Goal: Complete application form: Complete application form

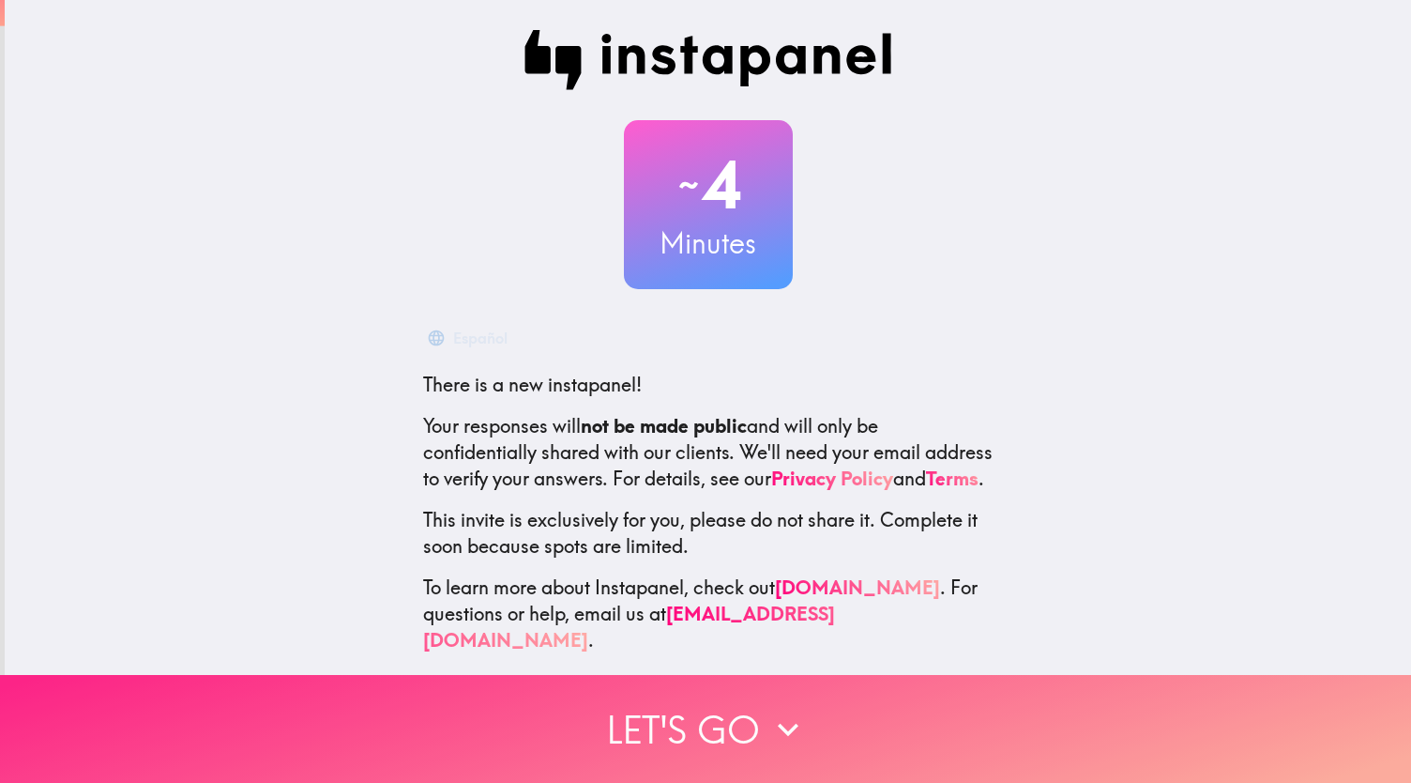
click at [633, 721] on button "Let's go" at bounding box center [705, 729] width 1411 height 108
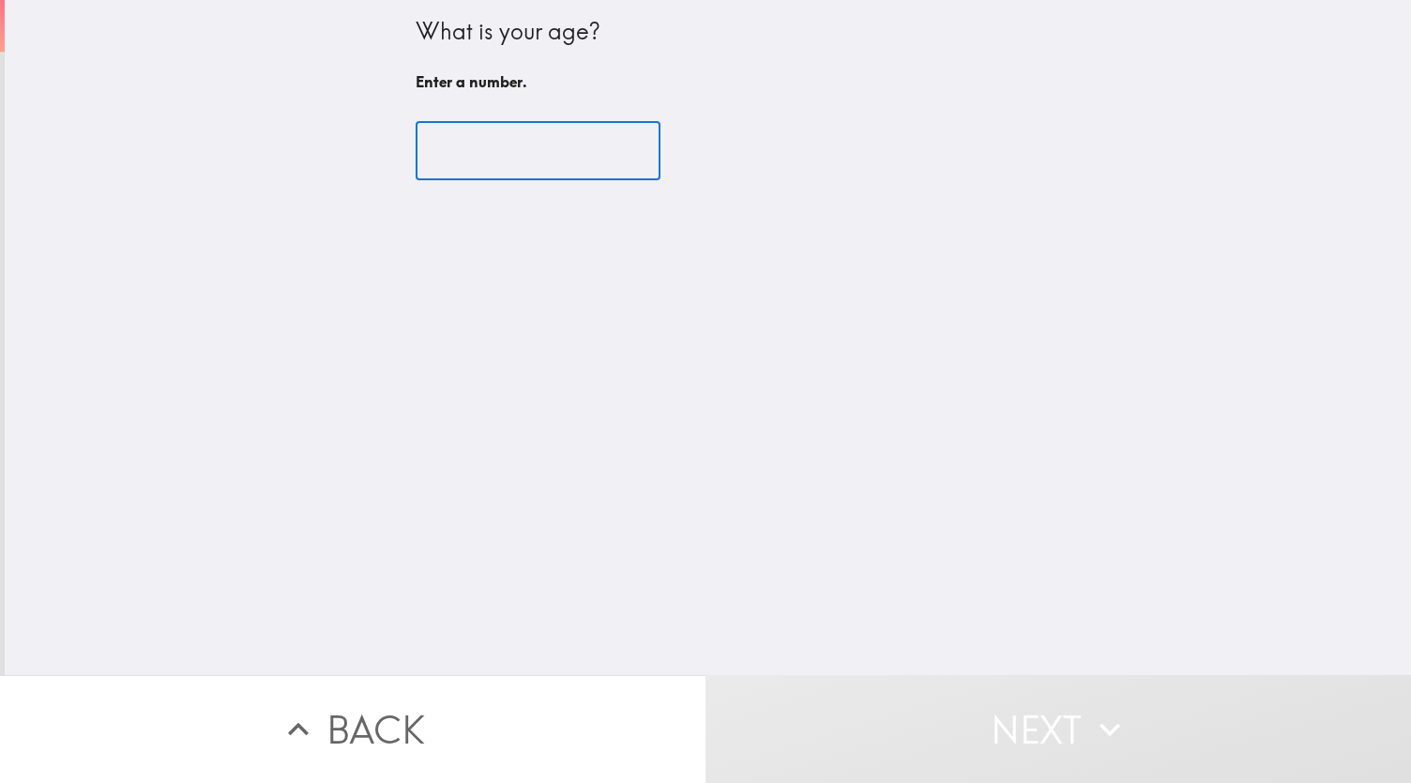
click at [496, 144] on input "number" at bounding box center [538, 151] width 245 height 58
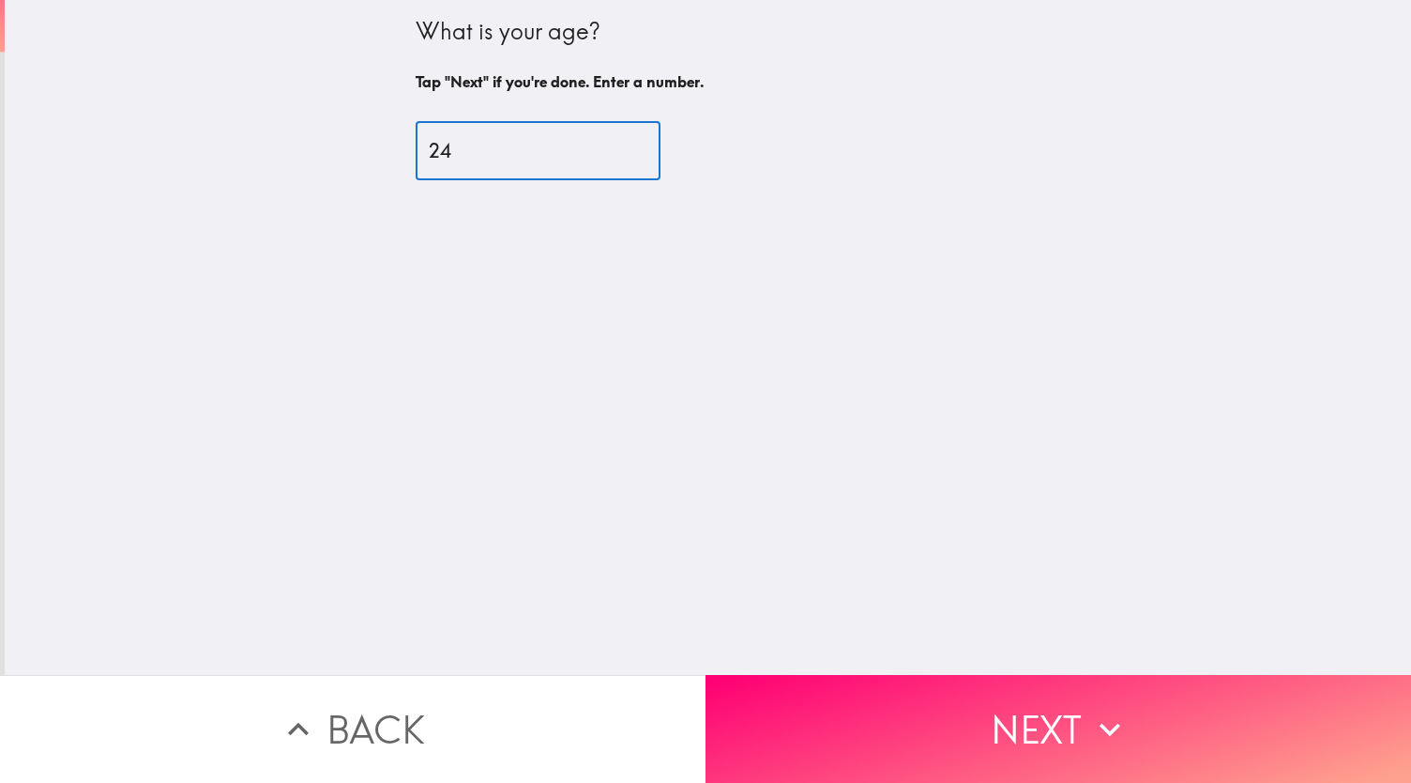
type input "24"
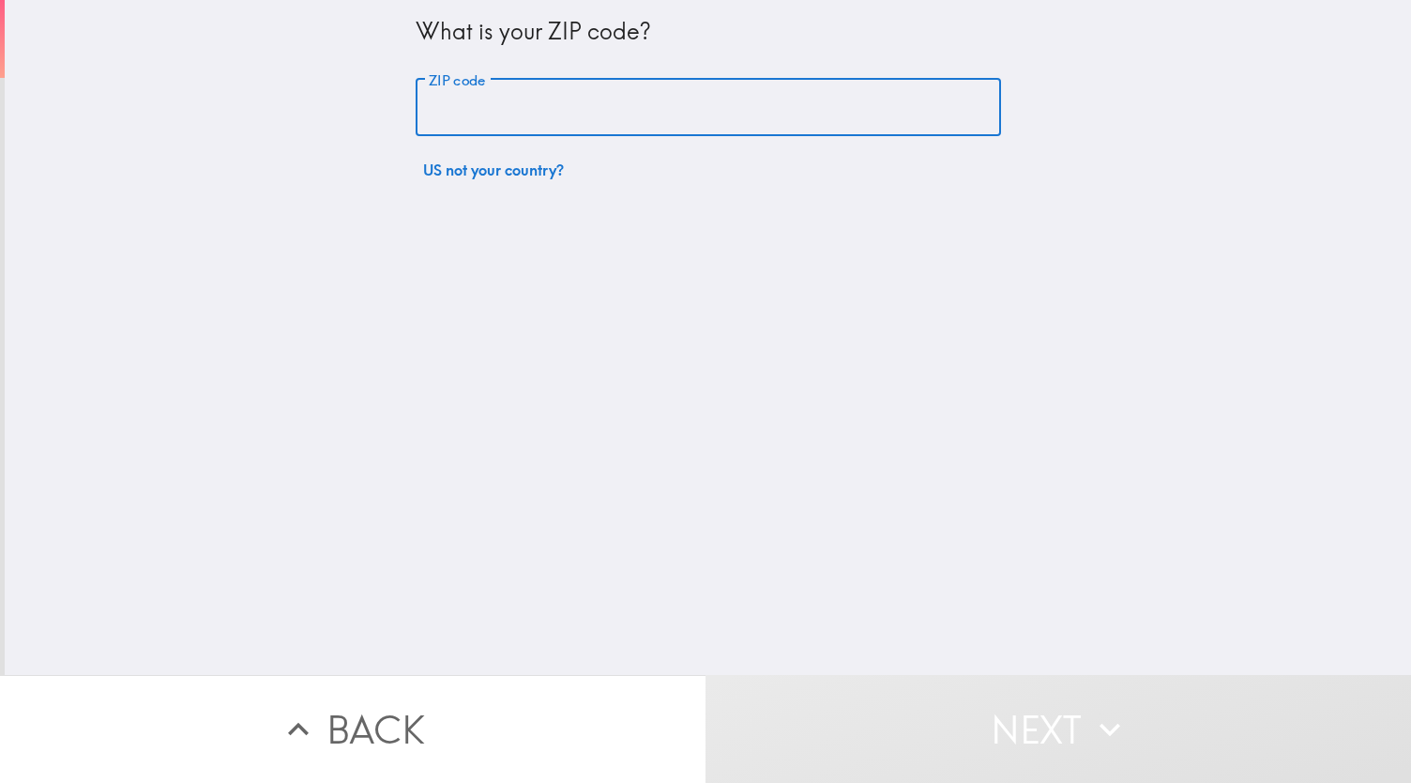
click at [471, 94] on input "ZIP code" at bounding box center [709, 108] width 586 height 58
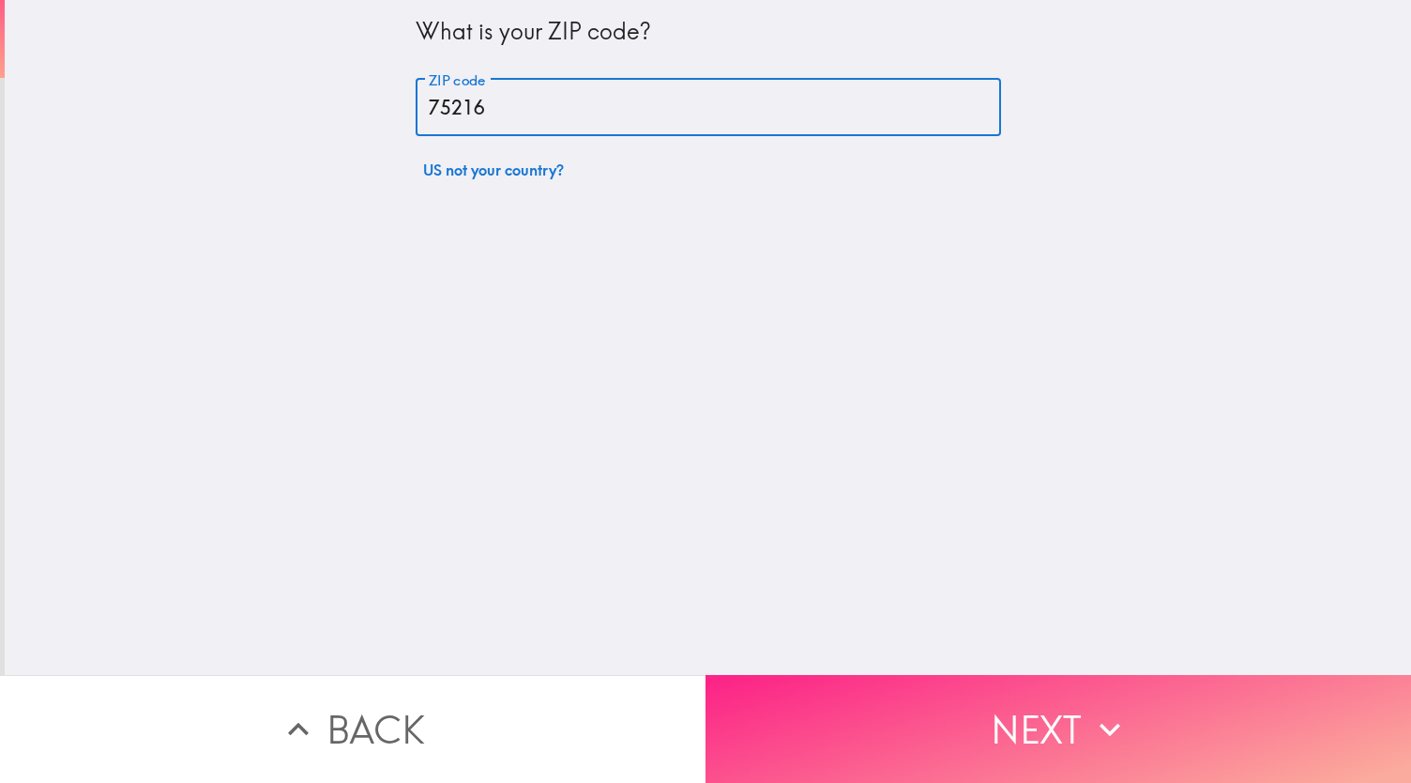
type input "75216"
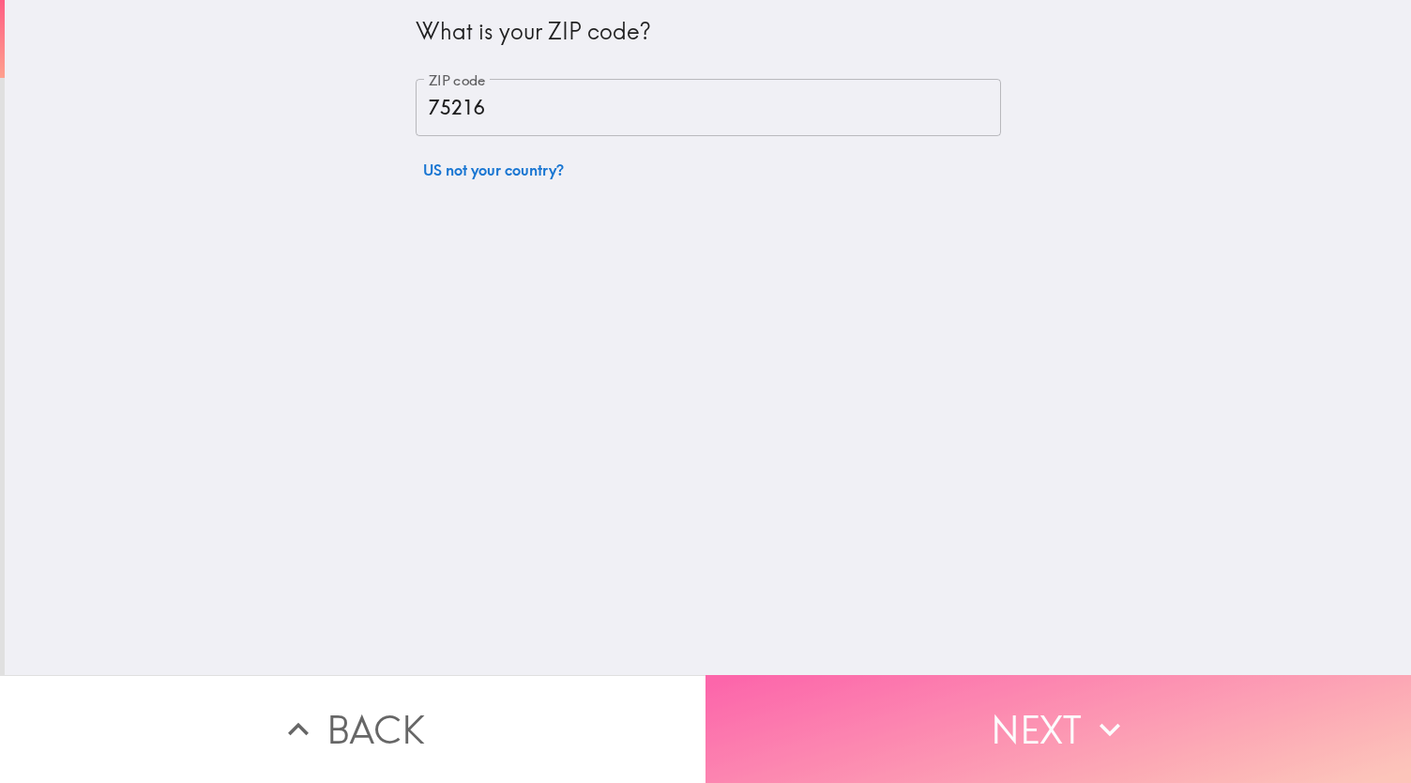
click at [983, 747] on button "Next" at bounding box center [1059, 729] width 706 height 108
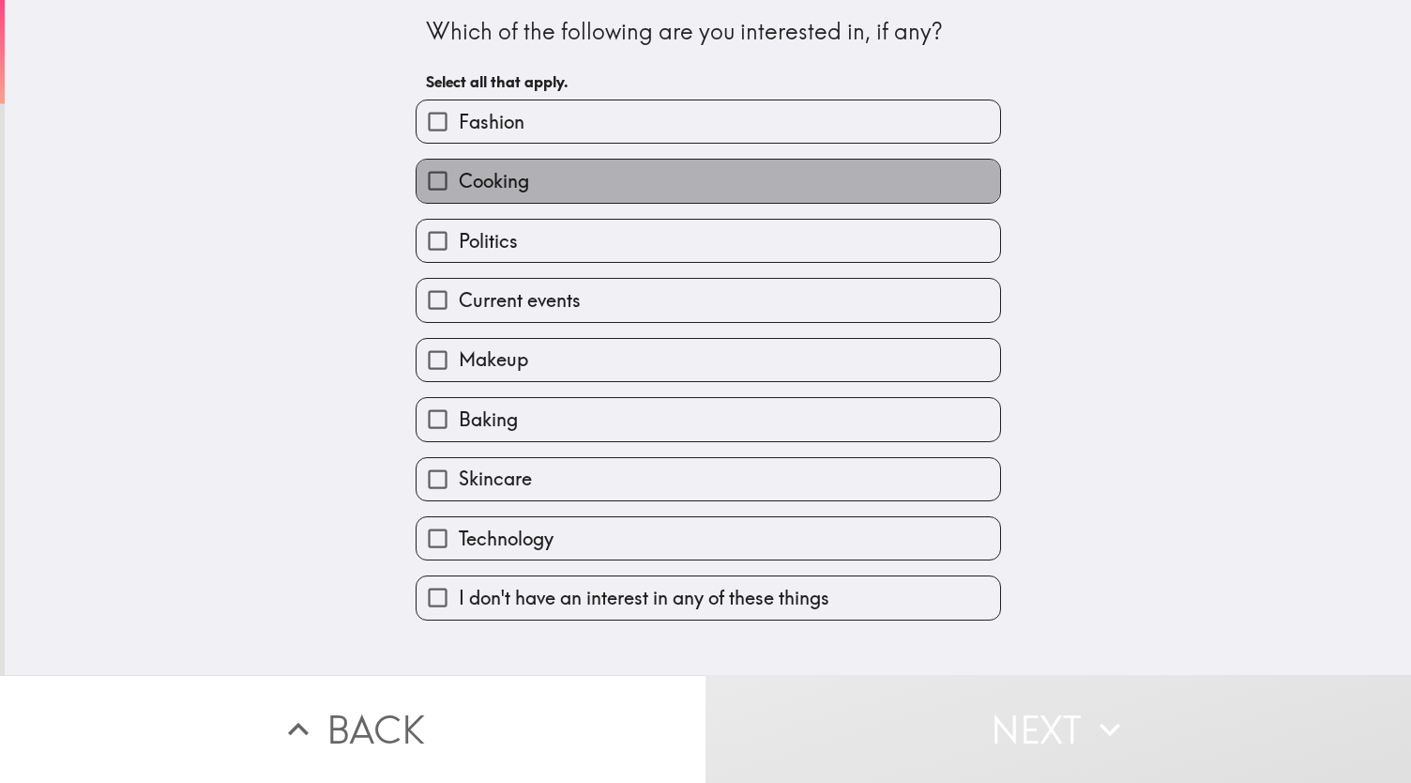
click at [514, 192] on span "Cooking" at bounding box center [494, 181] width 70 height 26
click at [459, 192] on input "Cooking" at bounding box center [438, 181] width 42 height 42
checkbox input "true"
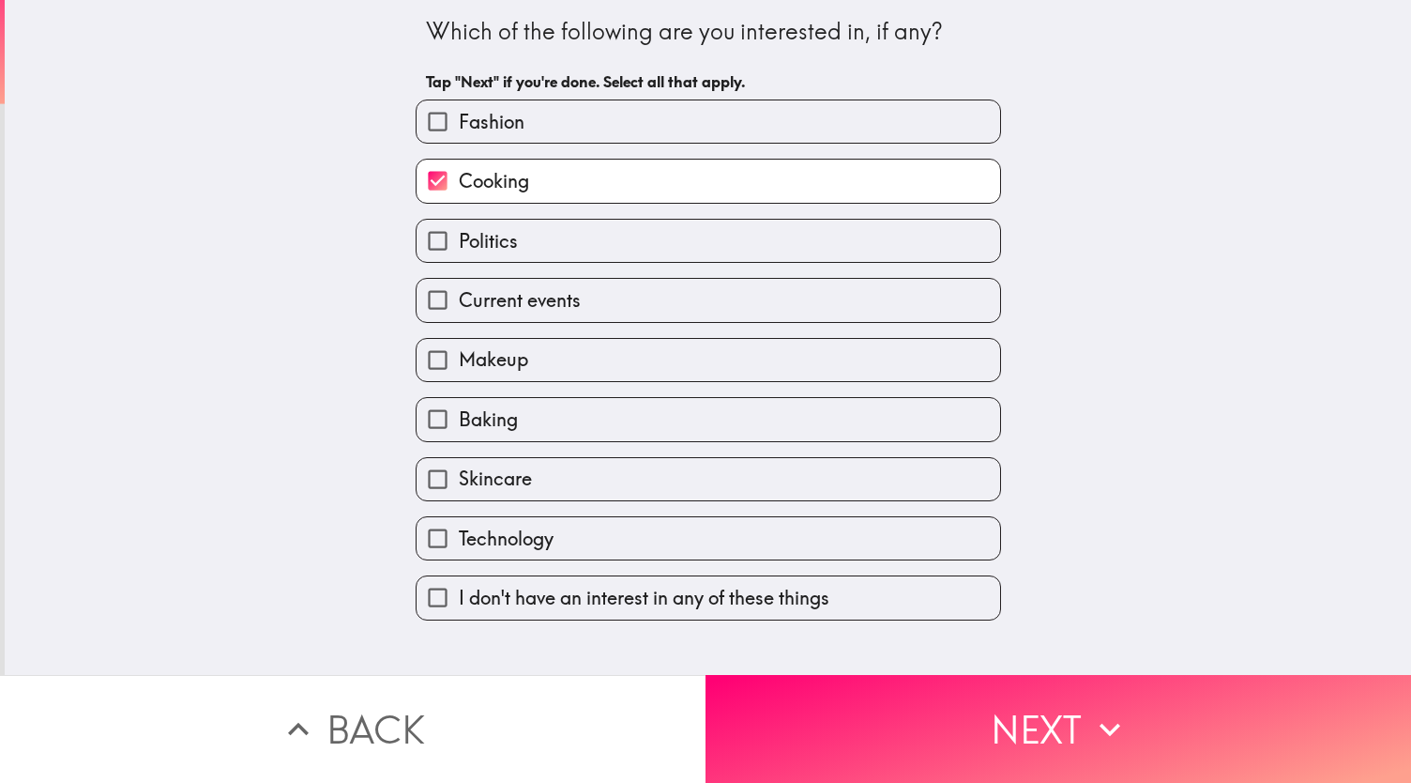
click at [522, 128] on label "Fashion" at bounding box center [709, 121] width 584 height 42
click at [459, 128] on input "Fashion" at bounding box center [438, 121] width 42 height 42
checkbox input "true"
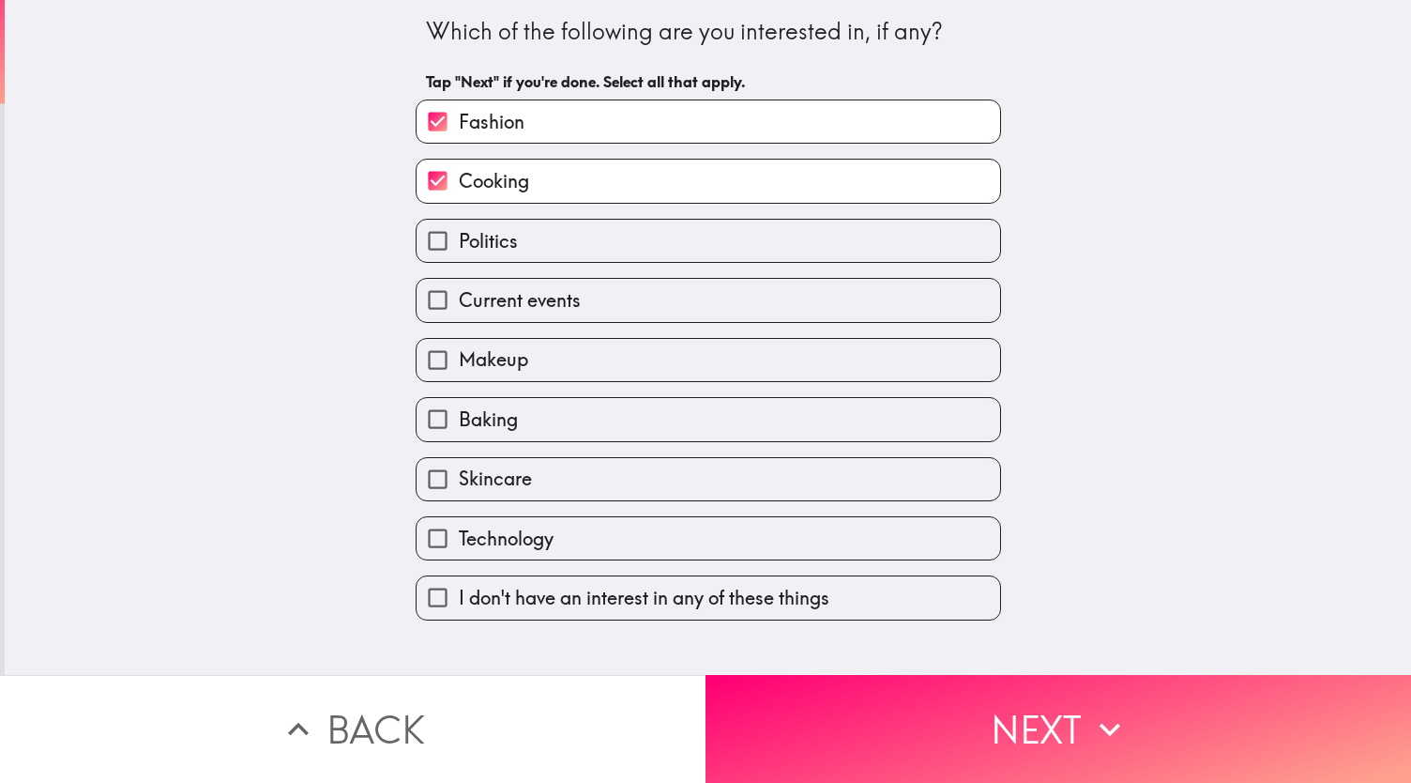
click at [523, 350] on label "Makeup" at bounding box center [709, 360] width 584 height 42
click at [459, 350] on input "Makeup" at bounding box center [438, 360] width 42 height 42
checkbox input "true"
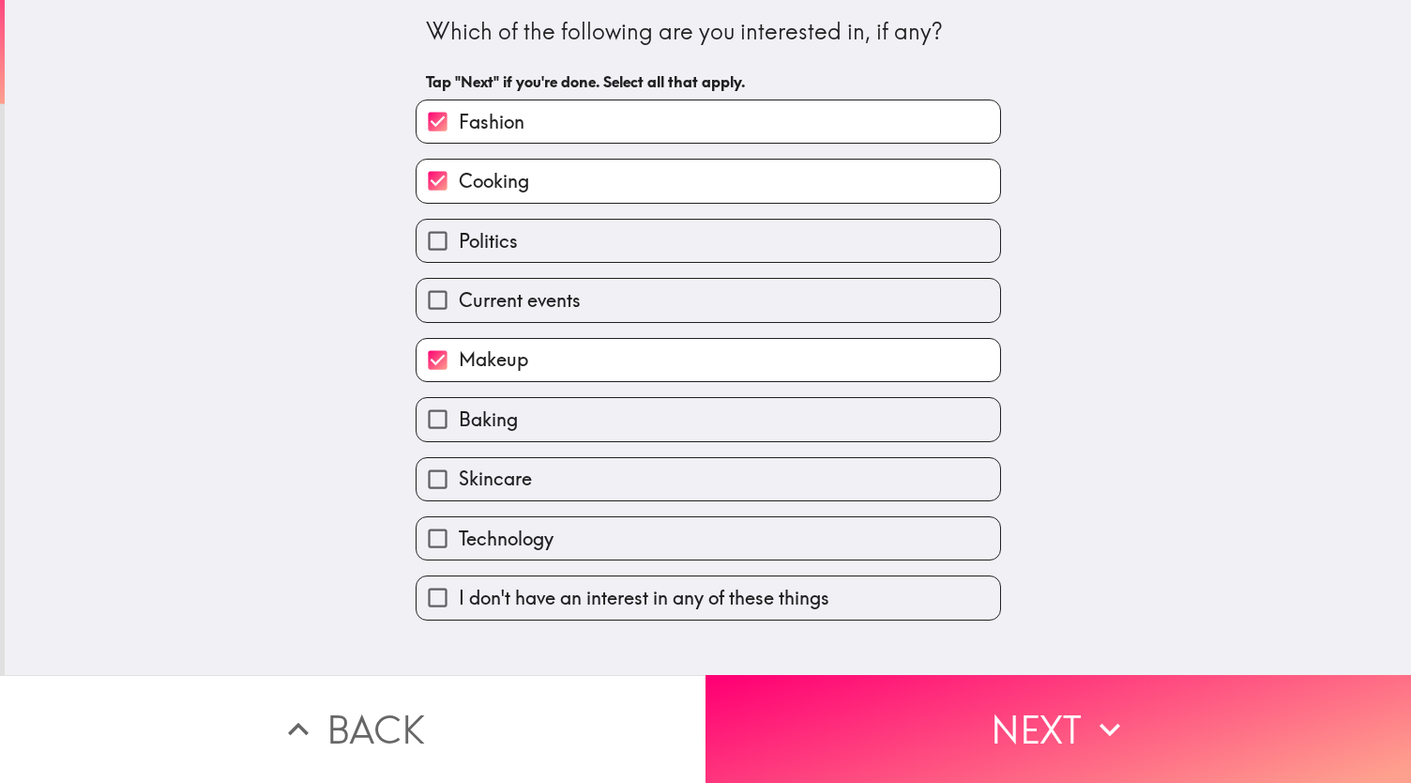
click at [552, 430] on label "Baking" at bounding box center [709, 419] width 584 height 42
click at [459, 430] on input "Baking" at bounding box center [438, 419] width 42 height 42
checkbox input "true"
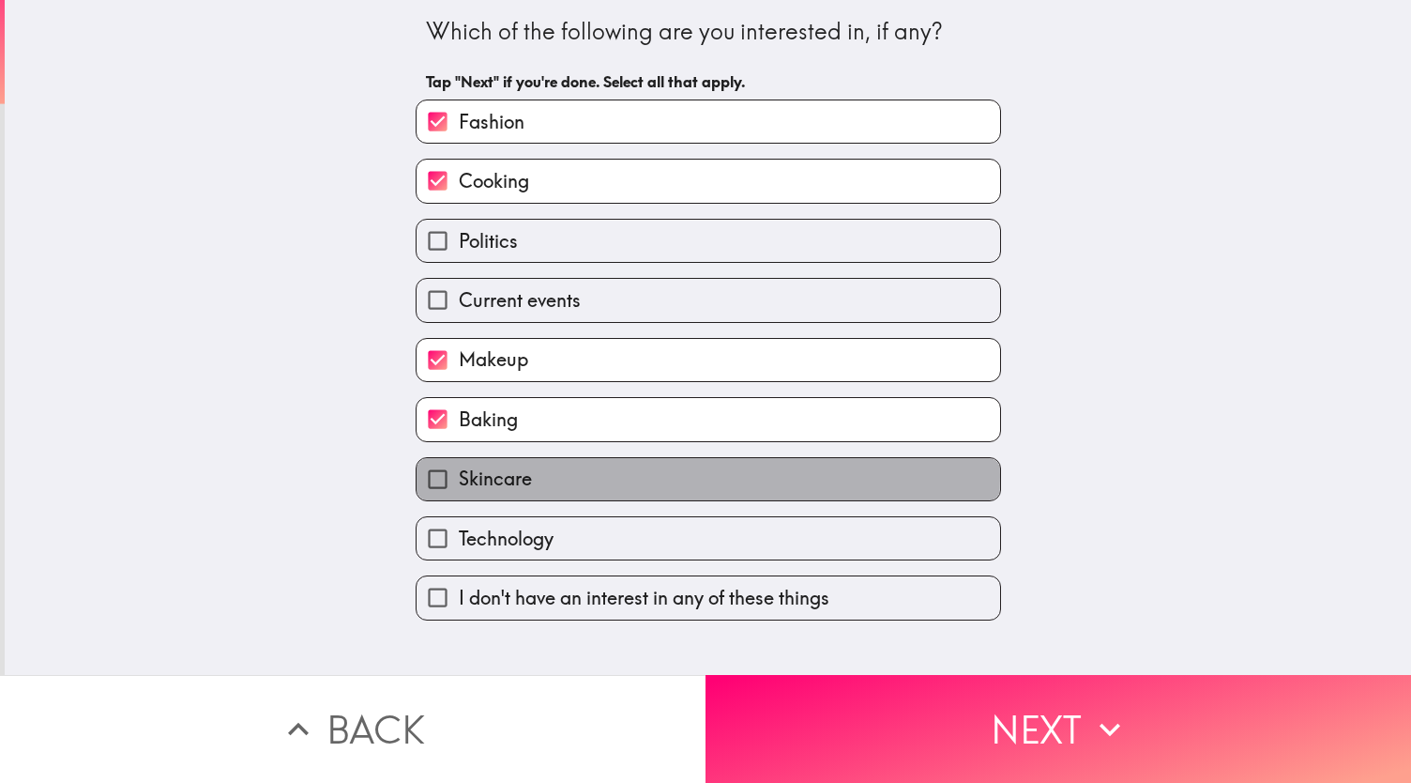
click at [559, 480] on label "Skincare" at bounding box center [709, 479] width 584 height 42
click at [459, 480] on input "Skincare" at bounding box center [438, 479] width 42 height 42
checkbox input "true"
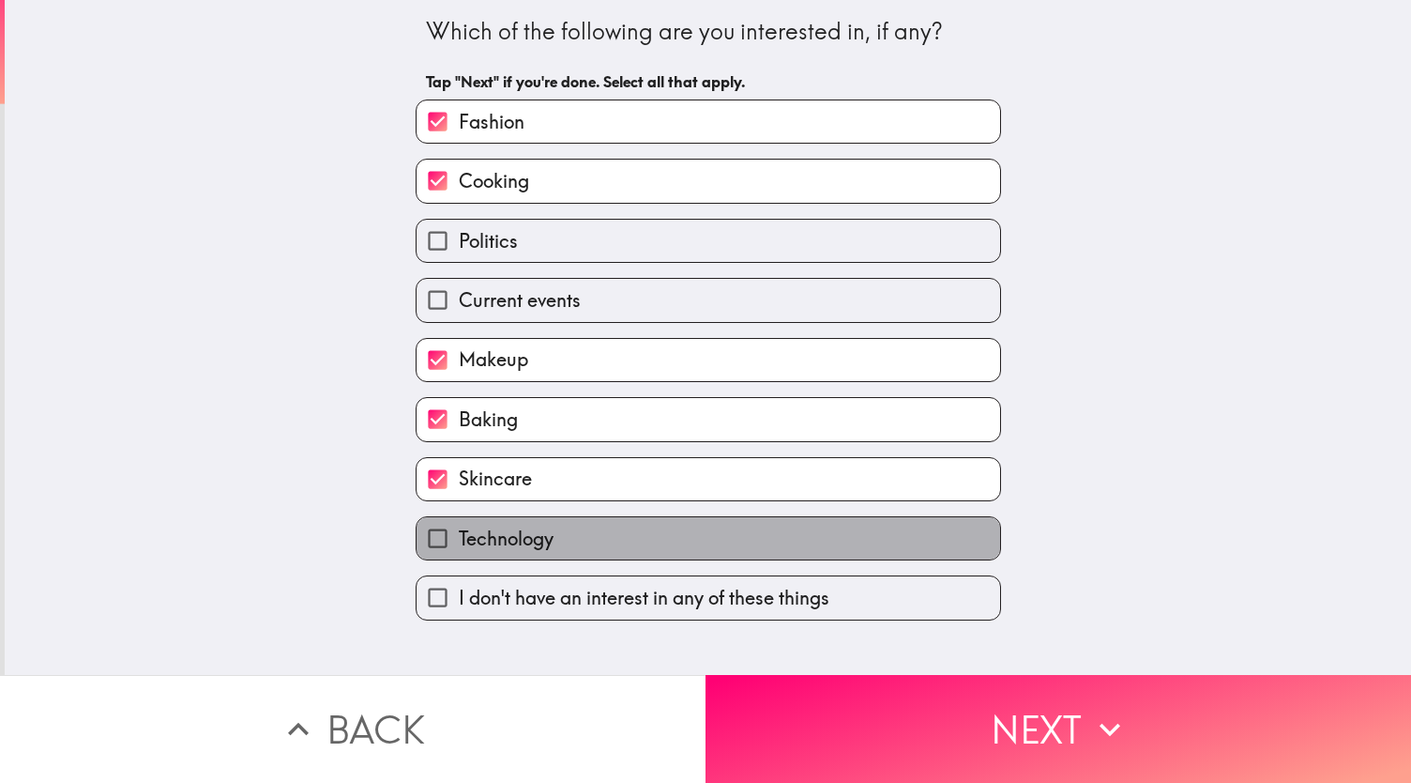
click at [593, 525] on label "Technology" at bounding box center [709, 538] width 584 height 42
click at [459, 525] on input "Technology" at bounding box center [438, 538] width 42 height 42
checkbox input "true"
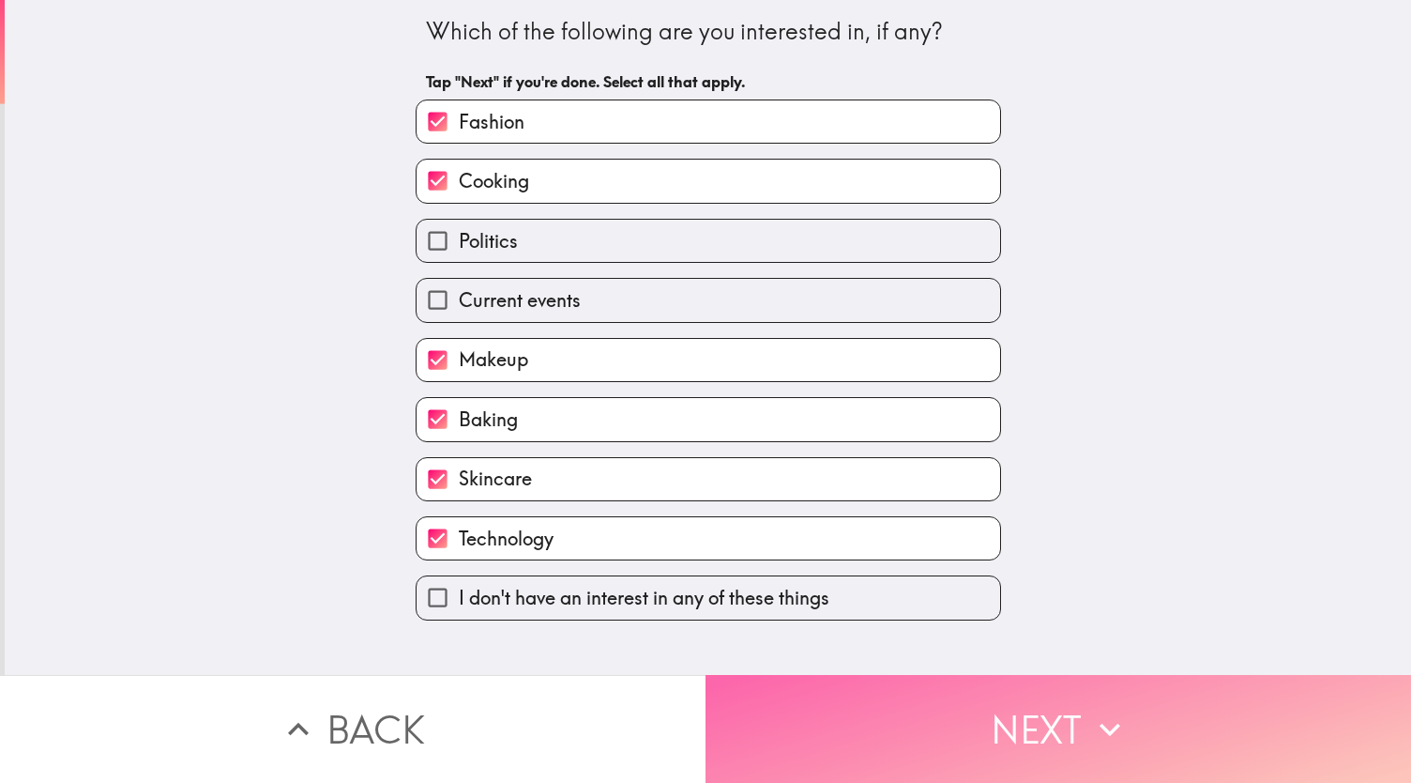
click at [816, 684] on button "Next" at bounding box center [1059, 729] width 706 height 108
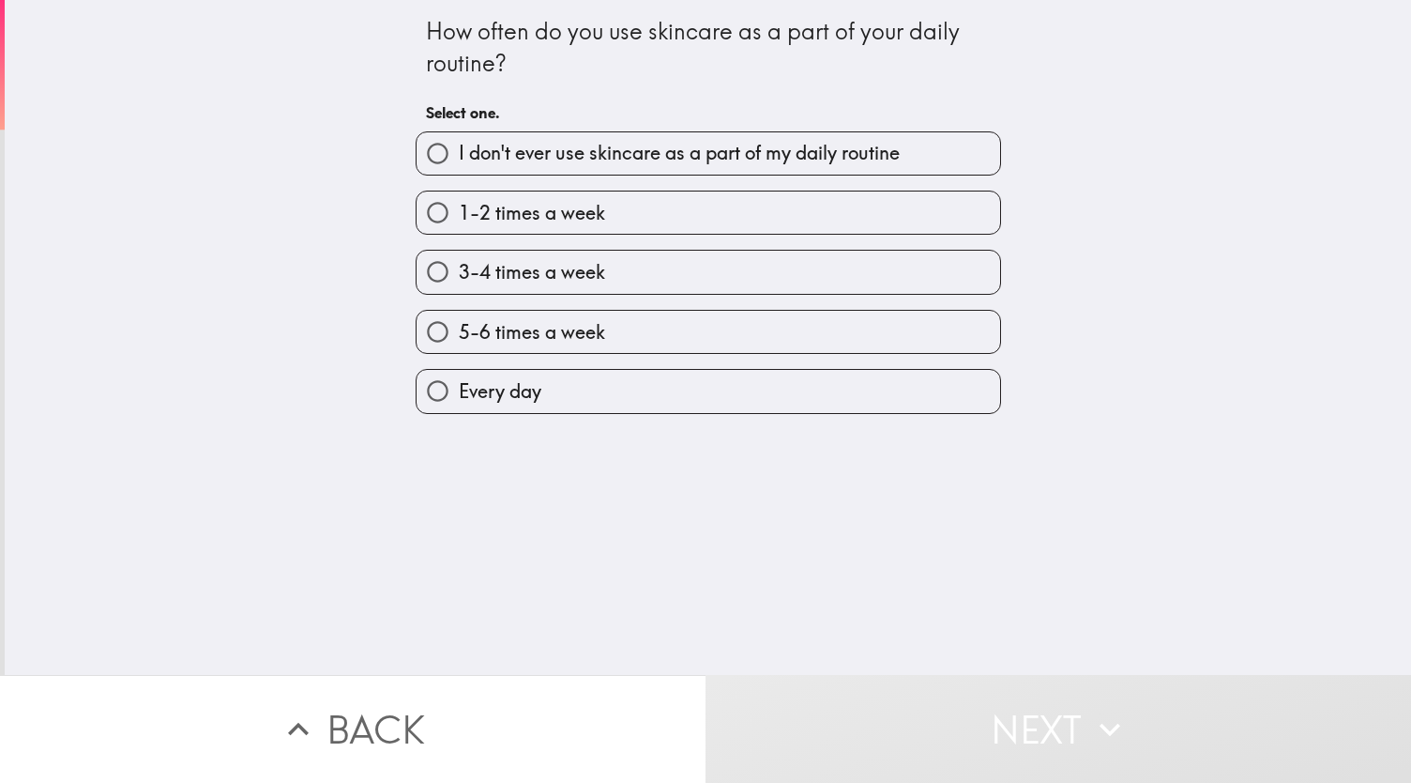
click at [489, 225] on span "1-2 times a week" at bounding box center [532, 213] width 146 height 26
click at [459, 225] on input "1-2 times a week" at bounding box center [438, 212] width 42 height 42
radio input "true"
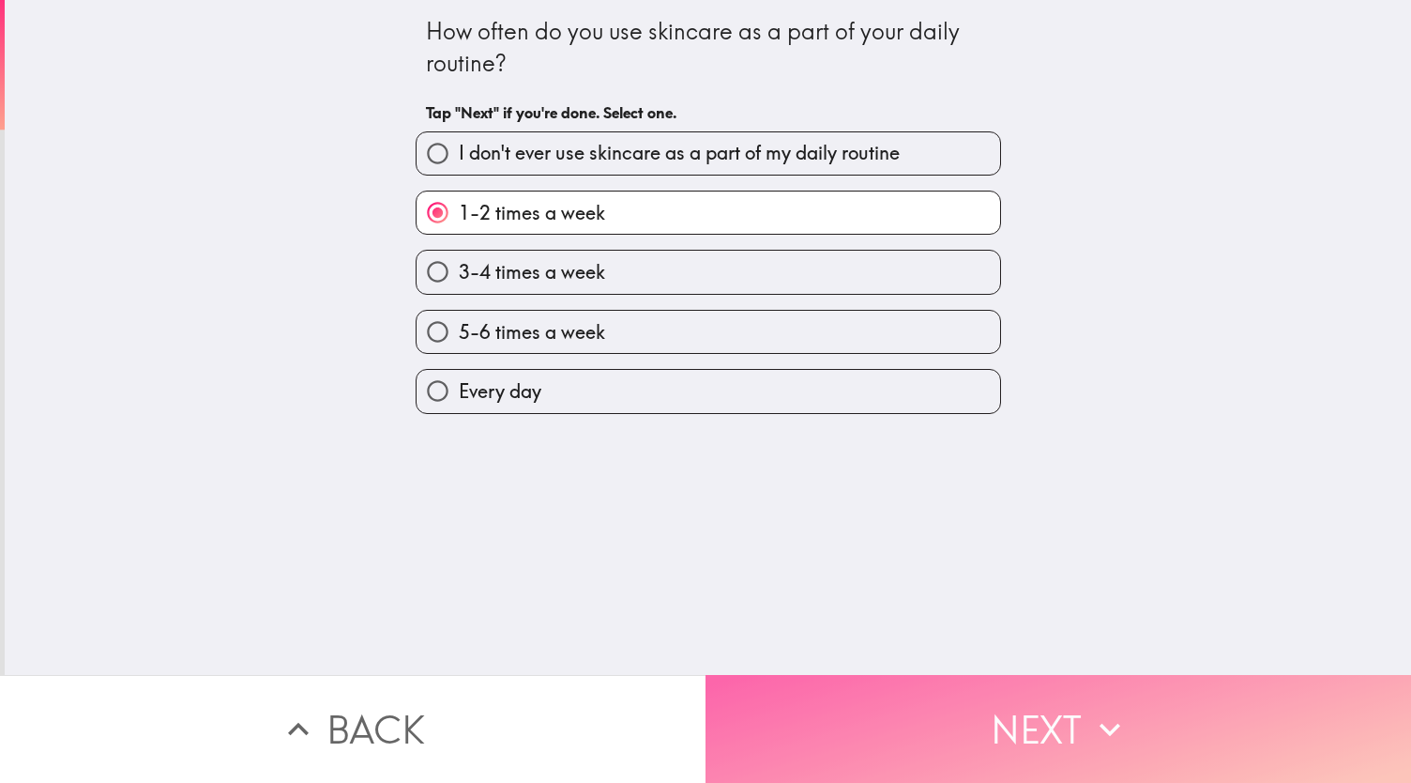
click at [796, 679] on button "Next" at bounding box center [1059, 729] width 706 height 108
